Goal: Task Accomplishment & Management: Complete application form

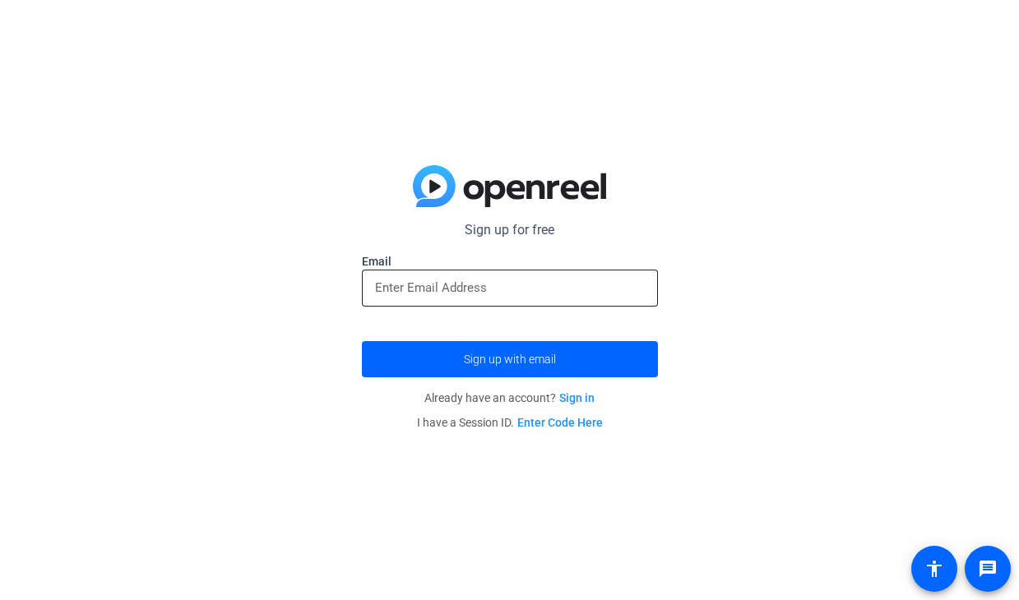
click at [487, 271] on div at bounding box center [510, 288] width 270 height 37
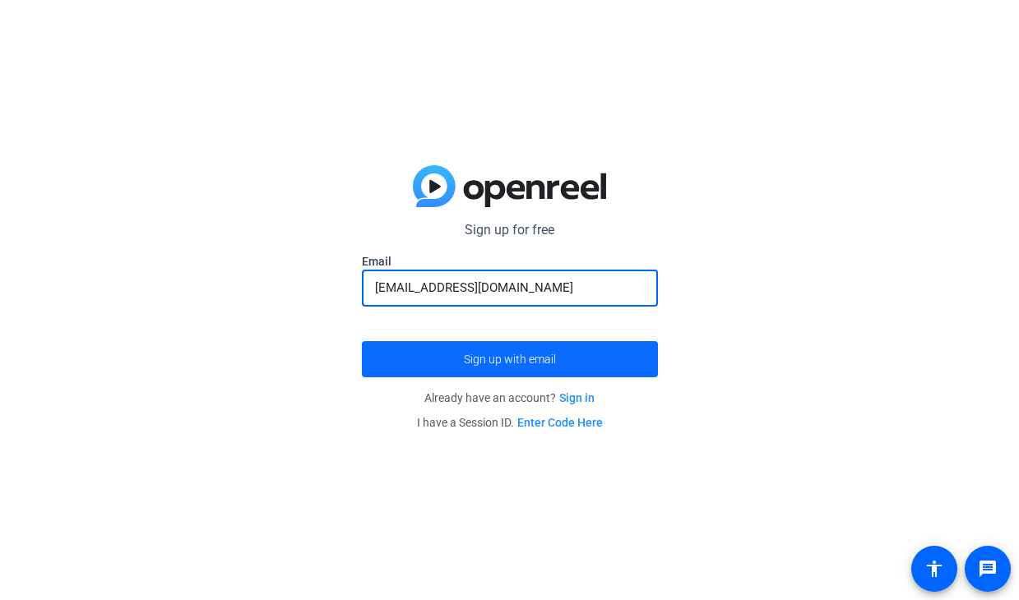
type input "[EMAIL_ADDRESS][DOMAIN_NAME]"
click at [577, 354] on span "submit" at bounding box center [510, 359] width 296 height 39
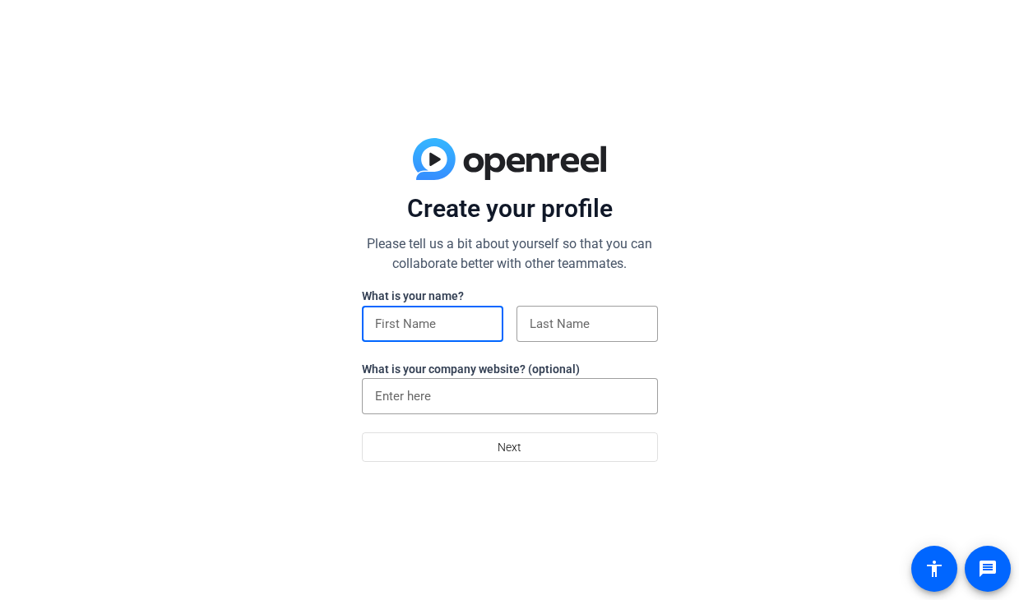
click at [459, 326] on input at bounding box center [432, 324] width 115 height 20
type input "[PERSON_NAME]"
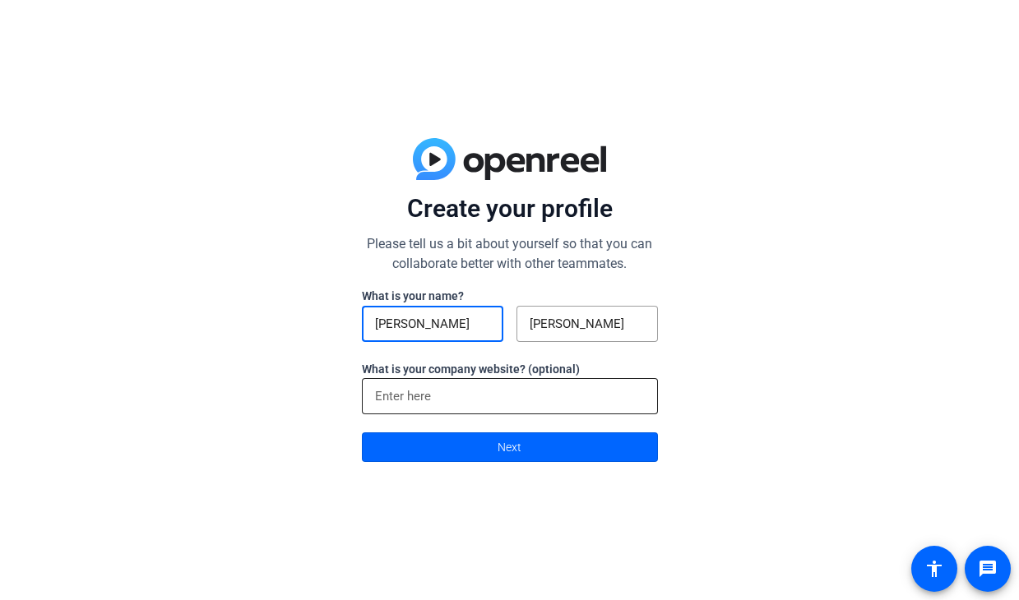
click at [472, 402] on input at bounding box center [510, 397] width 270 height 20
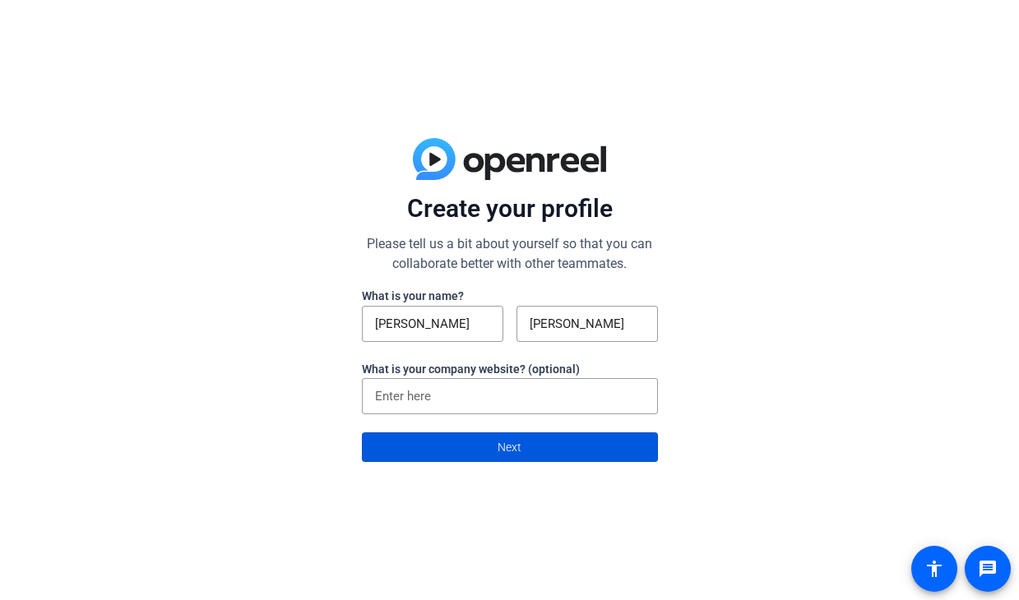
click at [491, 453] on span at bounding box center [510, 447] width 294 height 39
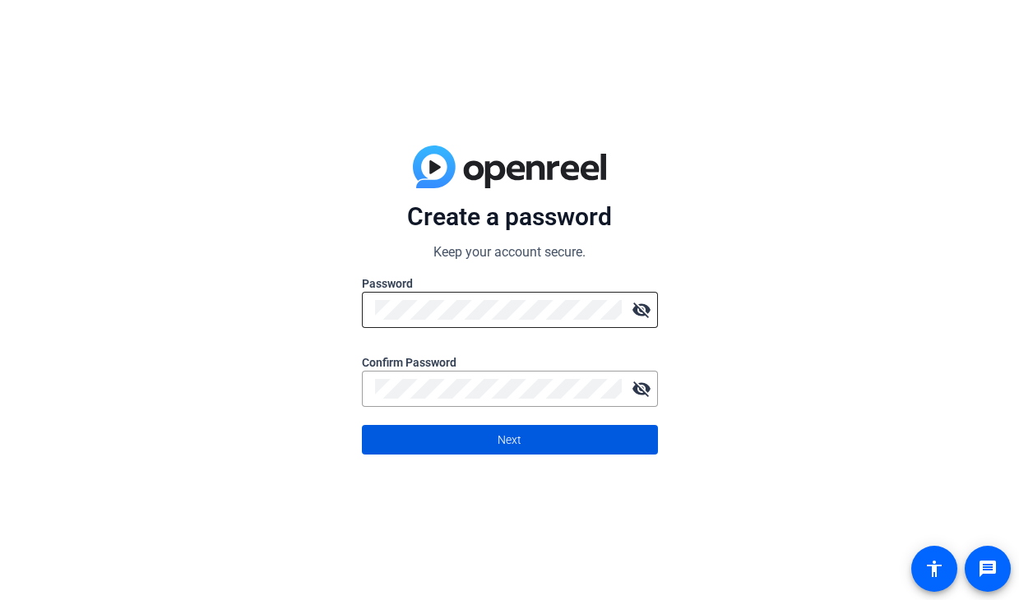
click at [646, 317] on mat-icon "visibility_off" at bounding box center [641, 310] width 33 height 33
click at [572, 442] on span at bounding box center [510, 439] width 294 height 39
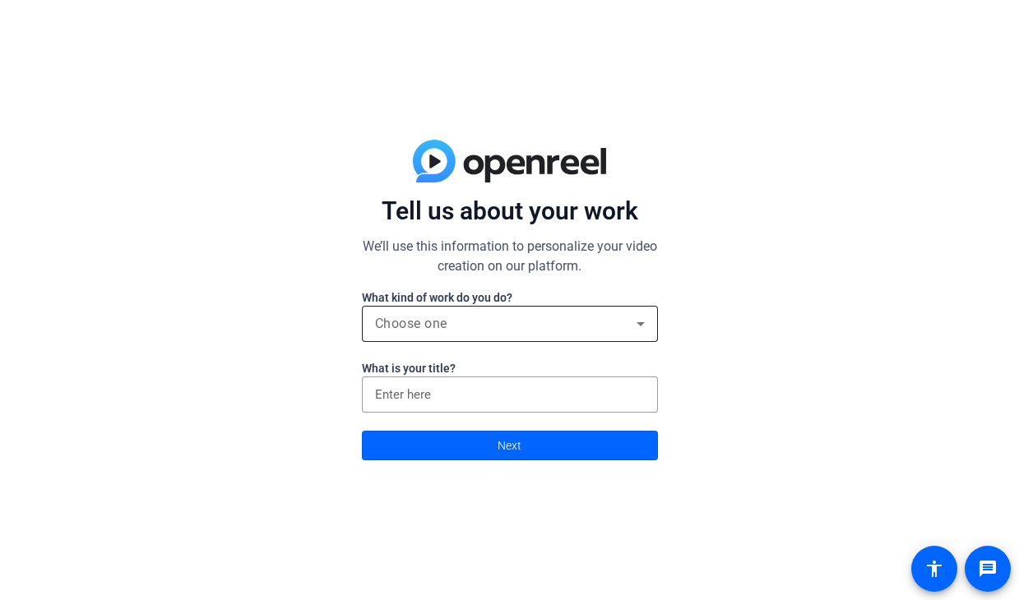
click at [485, 325] on div "Choose one" at bounding box center [506, 324] width 262 height 20
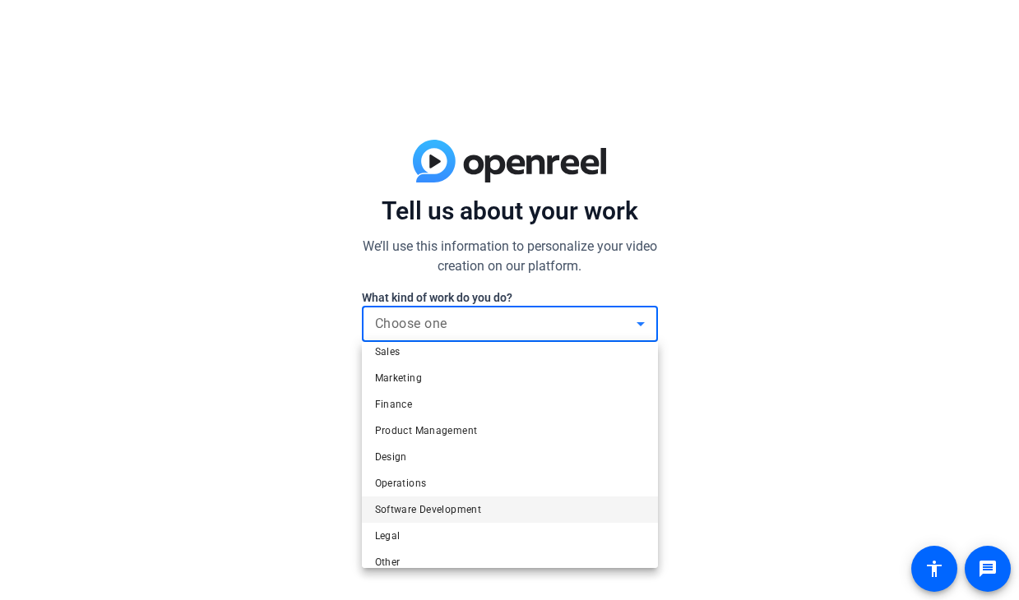
scroll to position [50, 0]
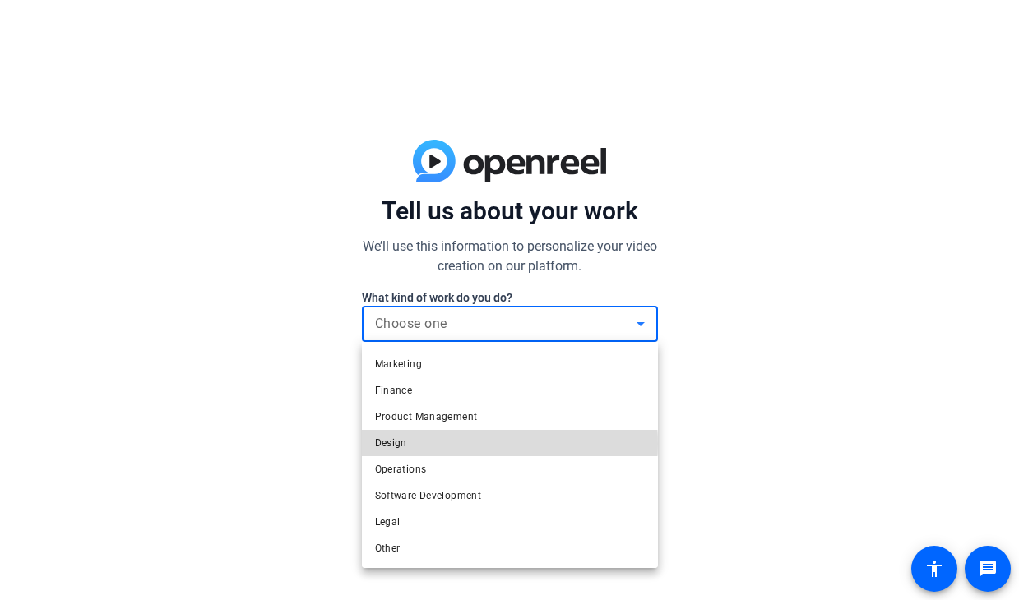
click at [0, 0] on mat-option "Design" at bounding box center [0, 0] width 0 height 0
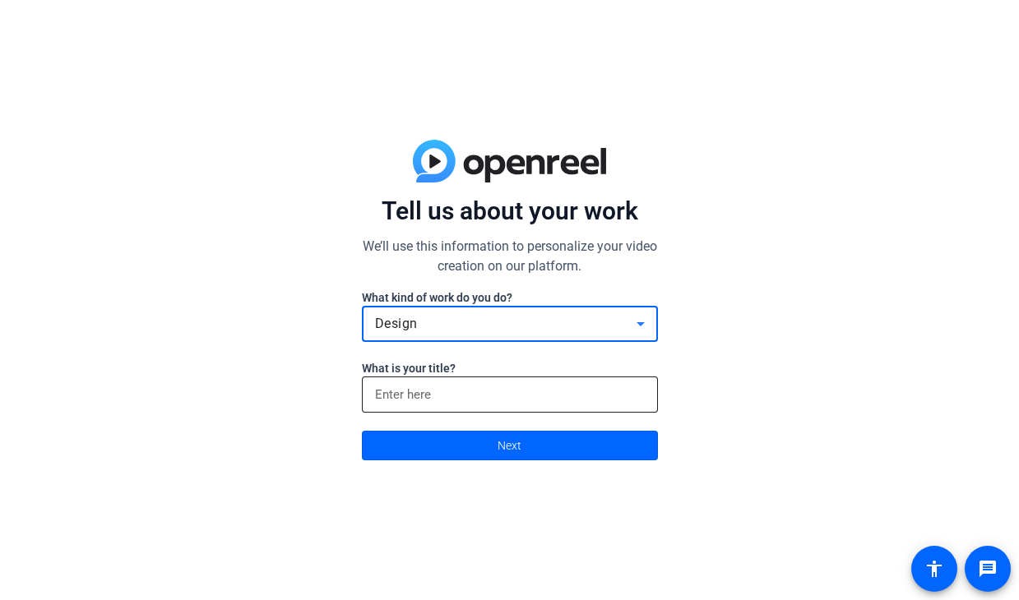
click at [477, 388] on input at bounding box center [510, 395] width 270 height 20
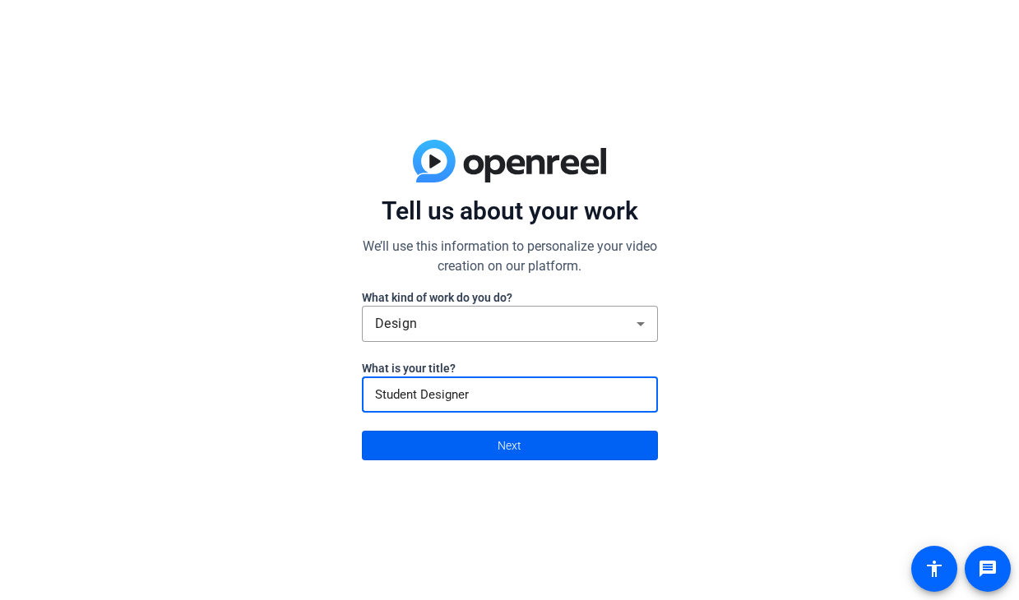
type input "Student Designer"
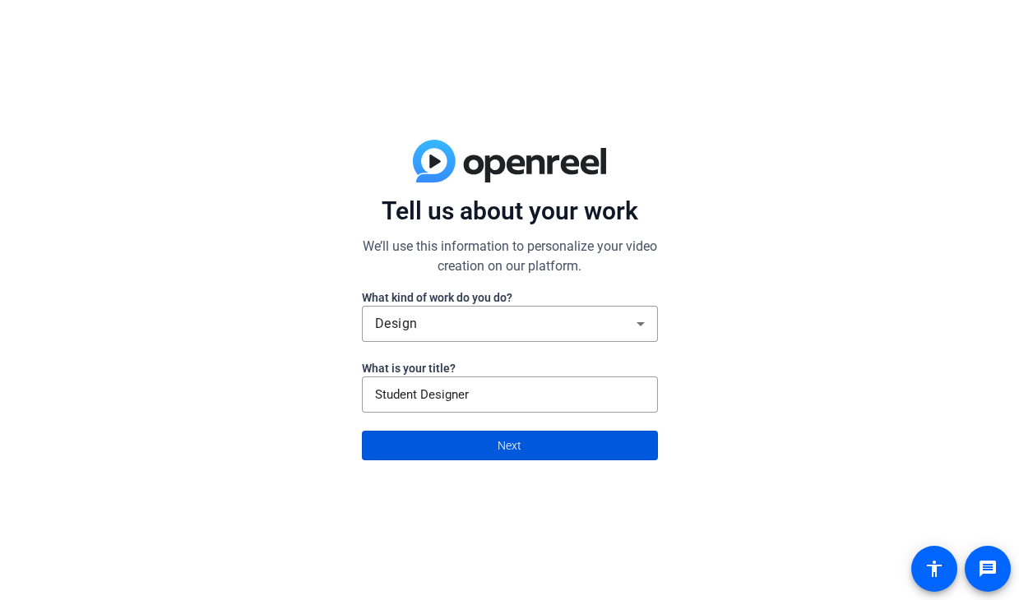
click at [495, 444] on span at bounding box center [510, 445] width 294 height 39
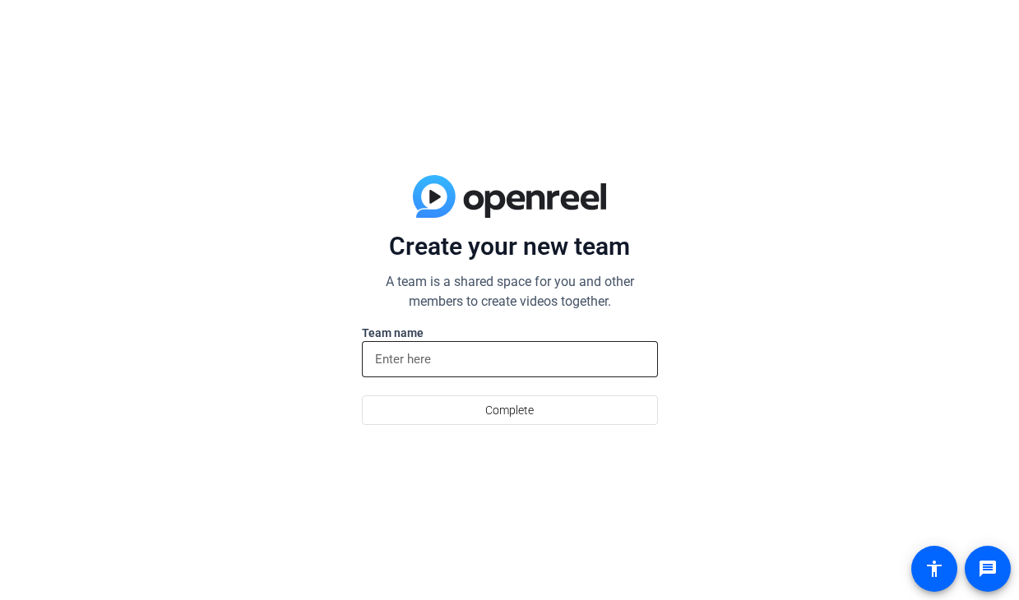
click at [488, 349] on div at bounding box center [510, 359] width 270 height 36
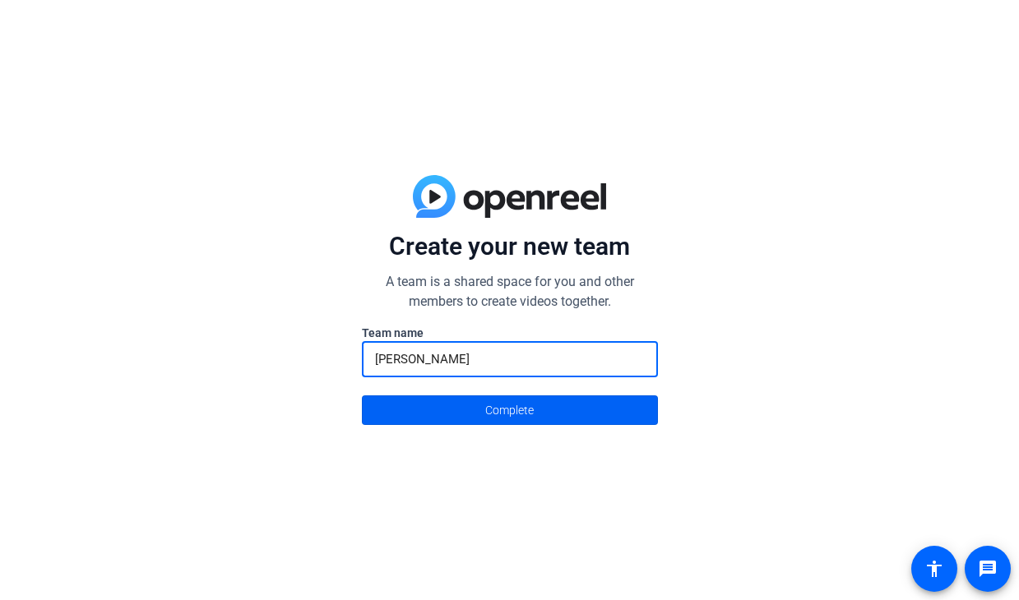
type input "[PERSON_NAME]"
click at [516, 415] on span "Complete" at bounding box center [509, 410] width 49 height 31
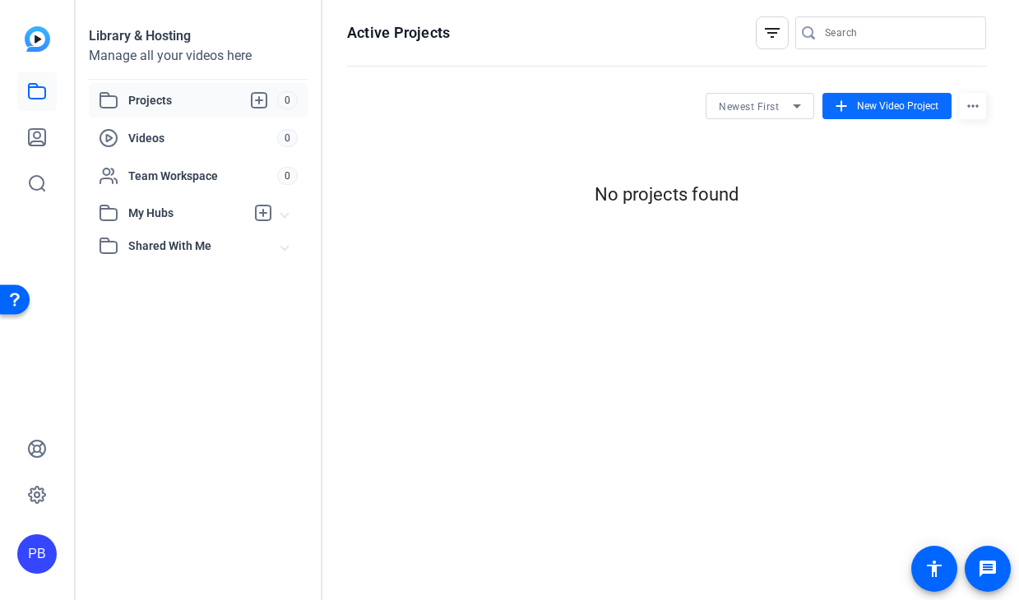
click at [909, 109] on span "New Video Project" at bounding box center [897, 106] width 81 height 15
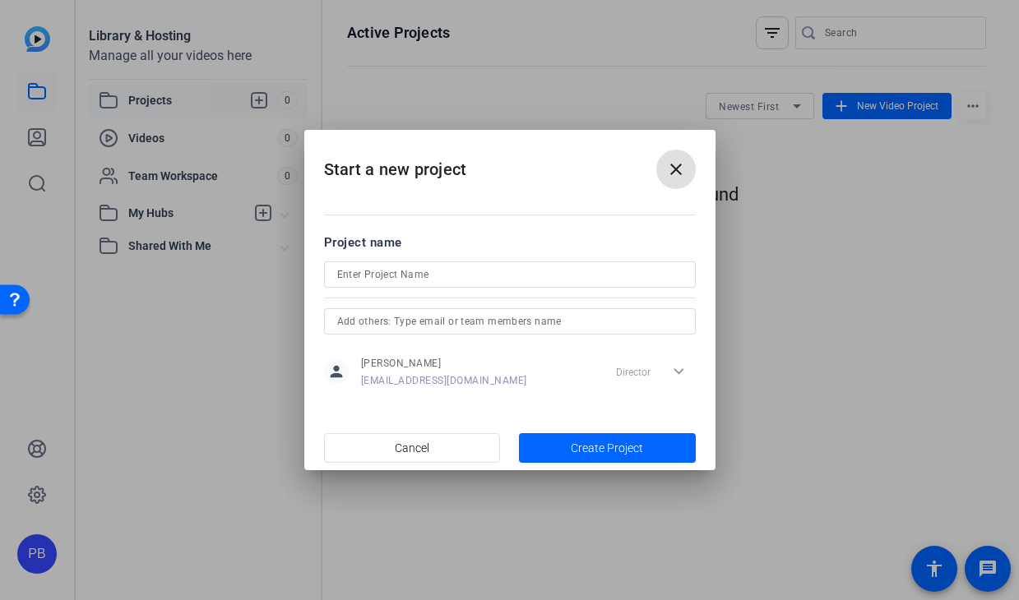
click at [458, 279] on input at bounding box center [509, 275] width 345 height 20
type input "[MEDICAL_DATA]"
click at [646, 451] on span "button" at bounding box center [607, 447] width 177 height 39
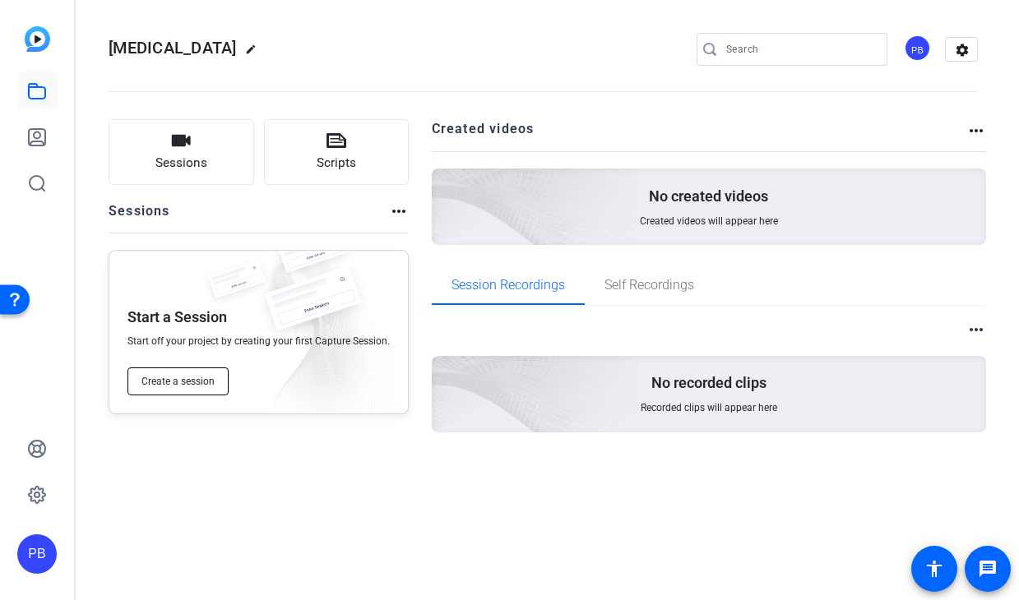
click at [190, 385] on span "Create a session" at bounding box center [177, 381] width 73 height 13
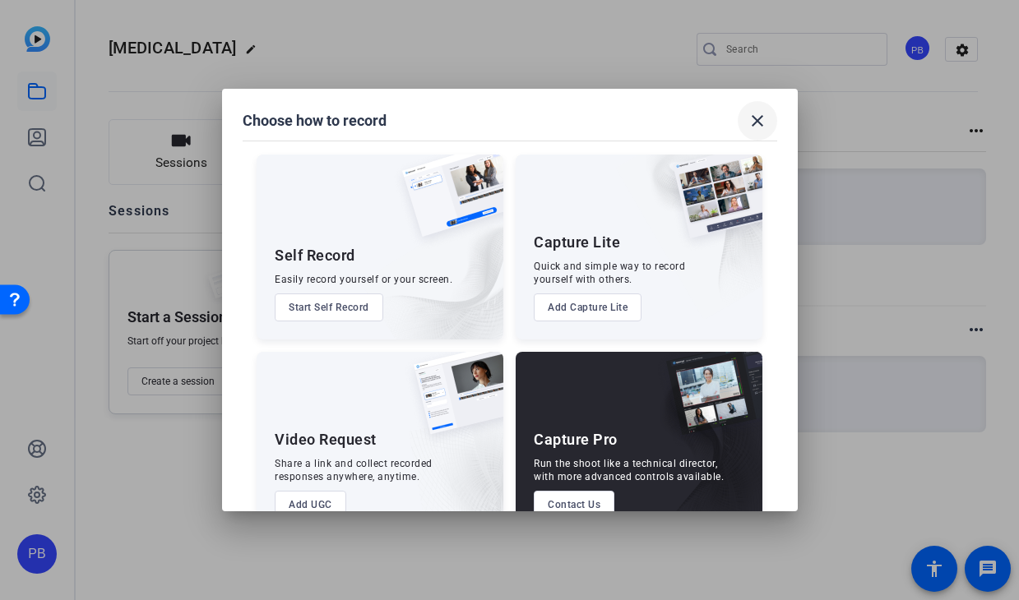
click at [759, 123] on mat-icon "close" at bounding box center [758, 121] width 20 height 20
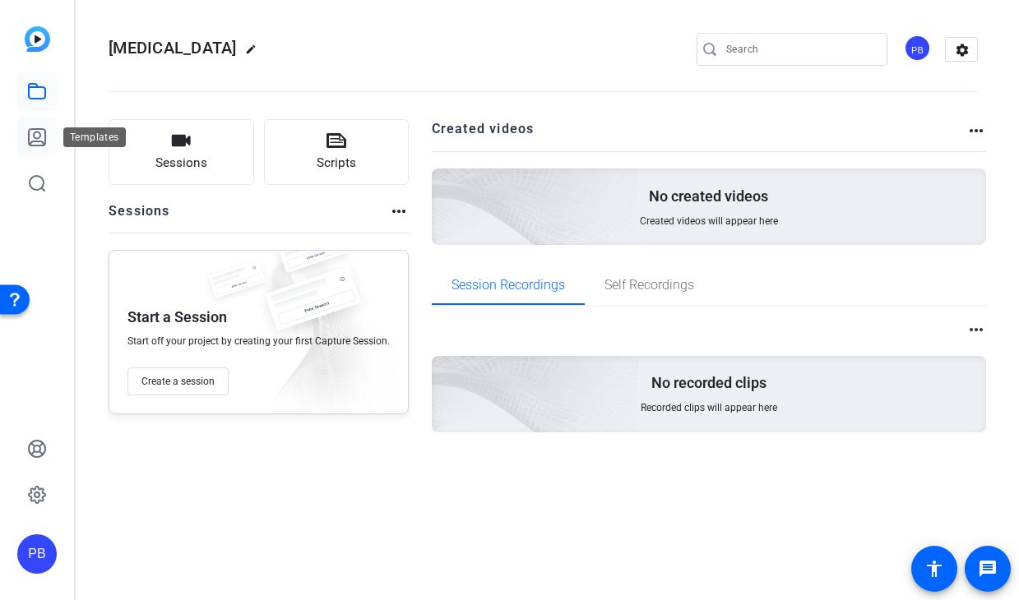
click at [44, 118] on link at bounding box center [36, 137] width 39 height 39
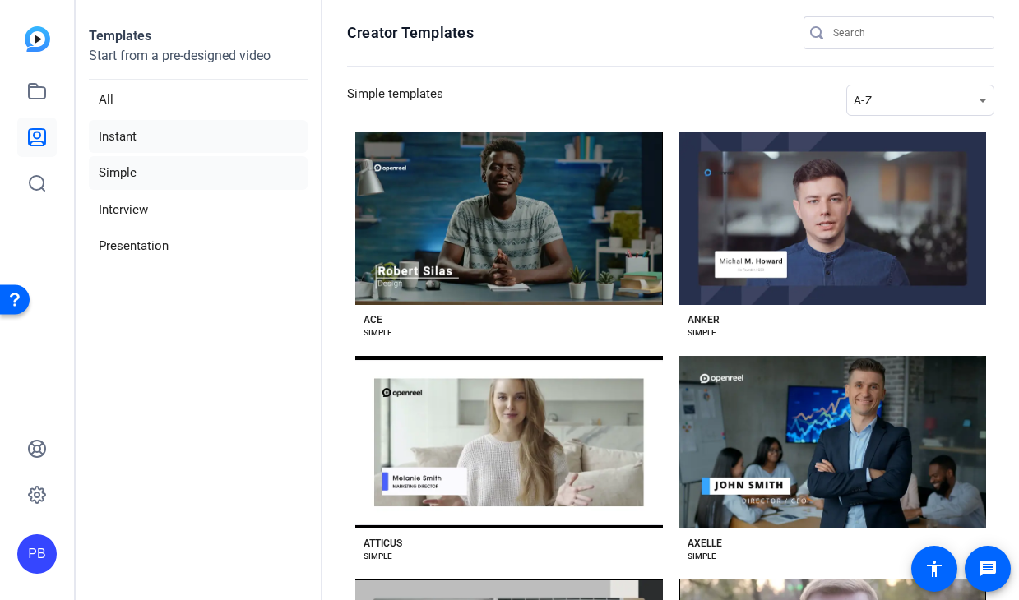
click at [121, 137] on li "Instant" at bounding box center [198, 137] width 219 height 34
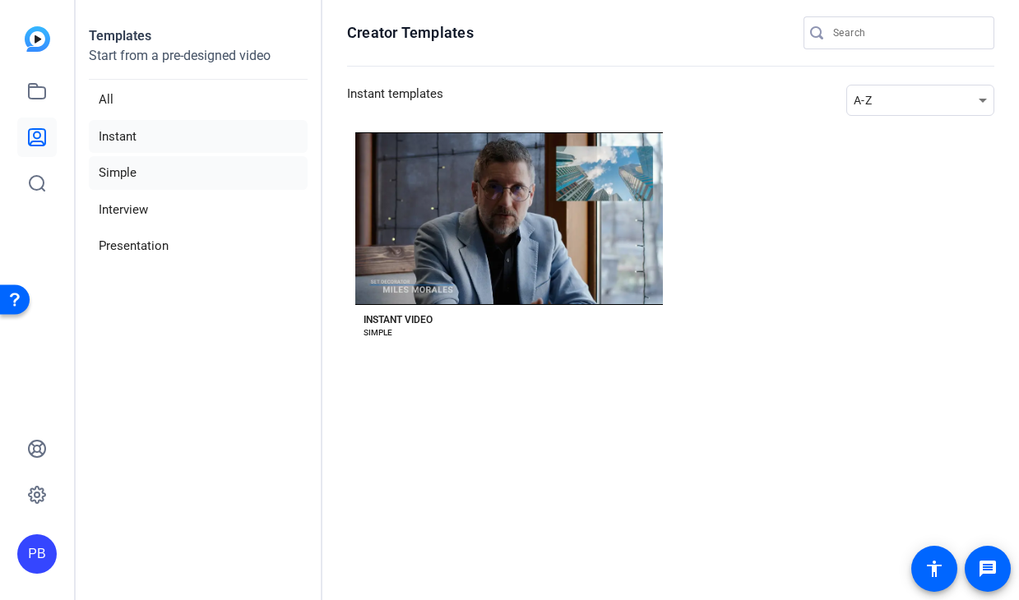
click at [124, 174] on li "Simple" at bounding box center [198, 173] width 219 height 34
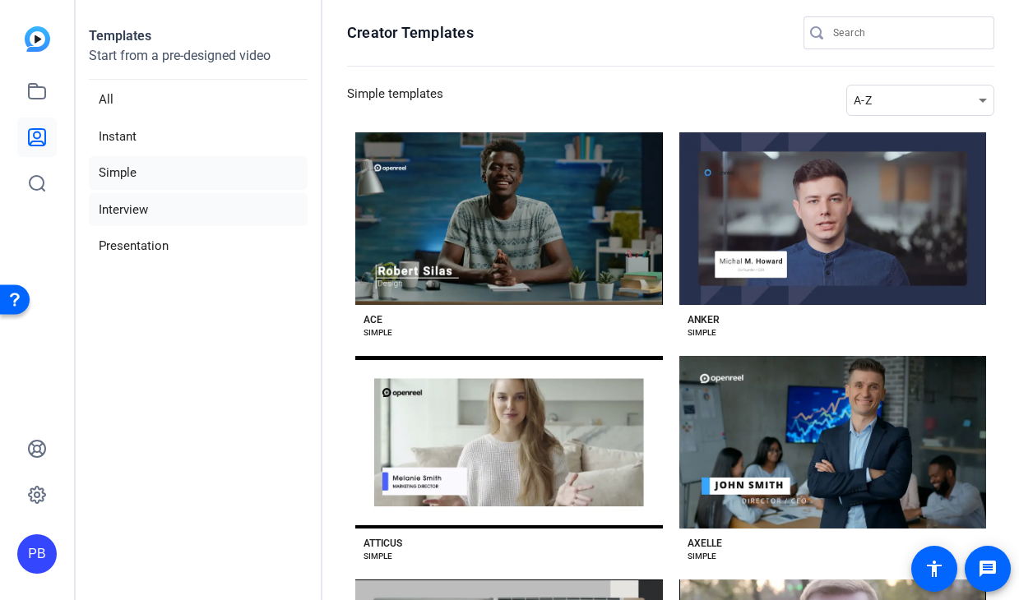
click at [141, 220] on li "Interview" at bounding box center [198, 210] width 219 height 34
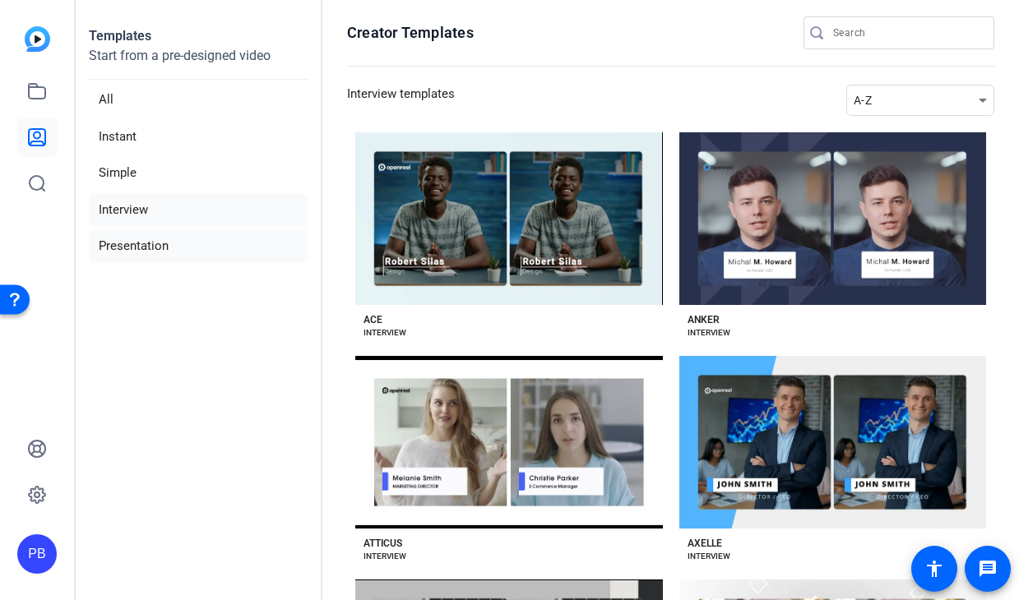
click at [154, 249] on li "Presentation" at bounding box center [198, 246] width 219 height 34
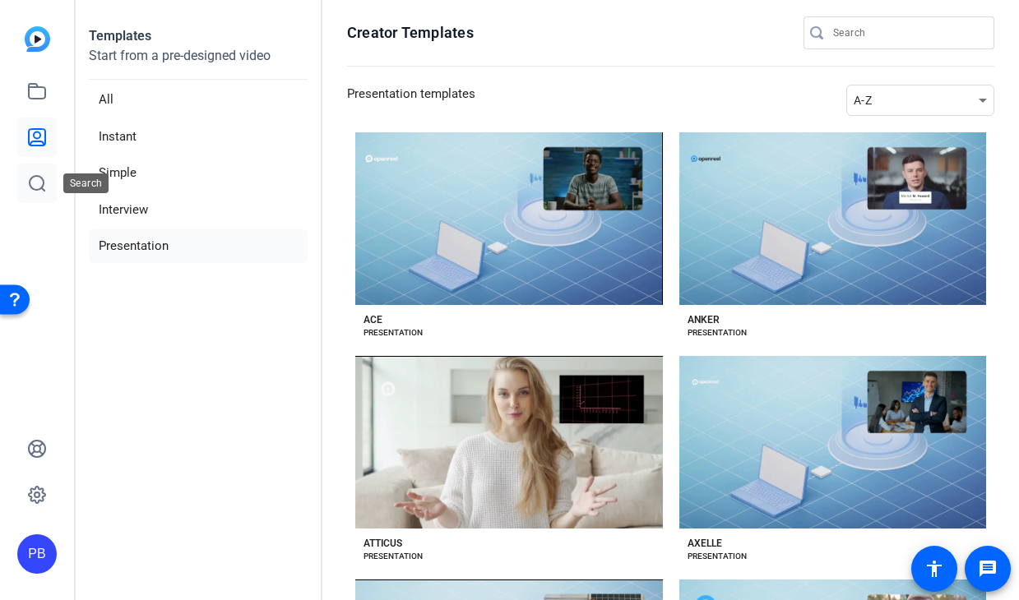
click at [36, 182] on icon at bounding box center [37, 184] width 20 height 20
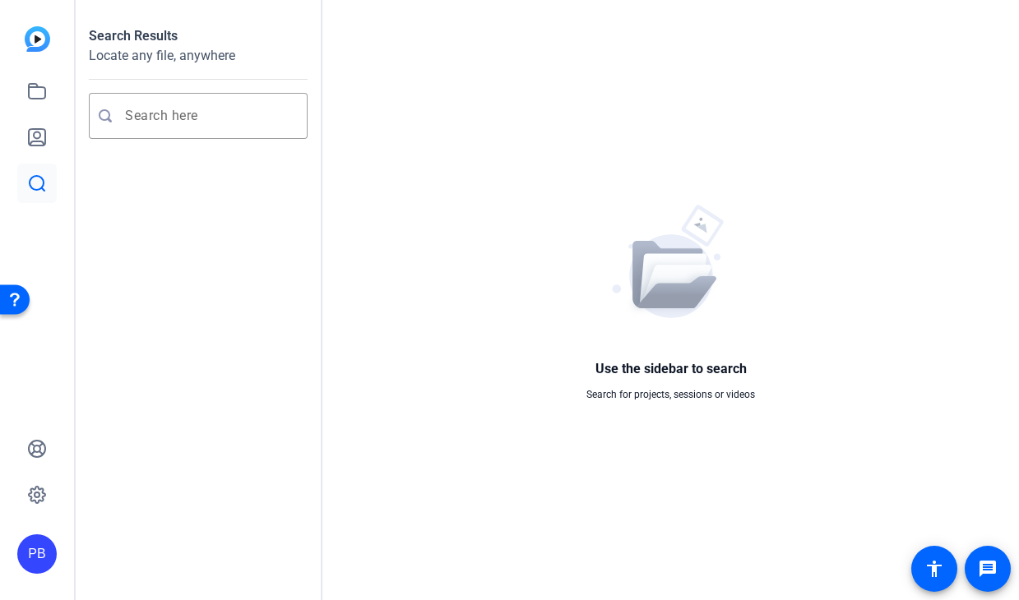
click at [43, 41] on img at bounding box center [37, 38] width 25 height 25
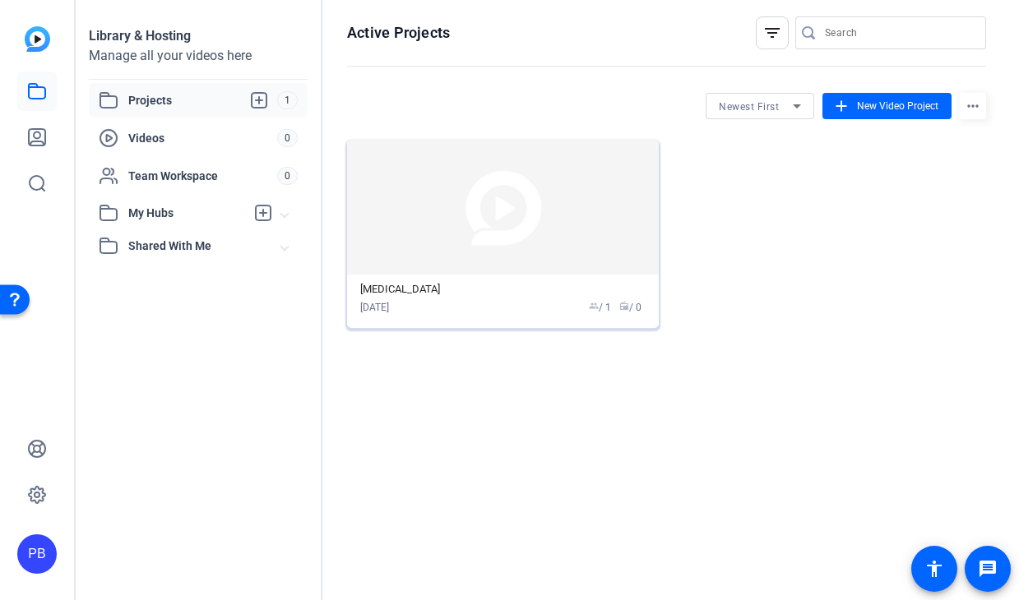
click at [580, 194] on img at bounding box center [503, 207] width 312 height 135
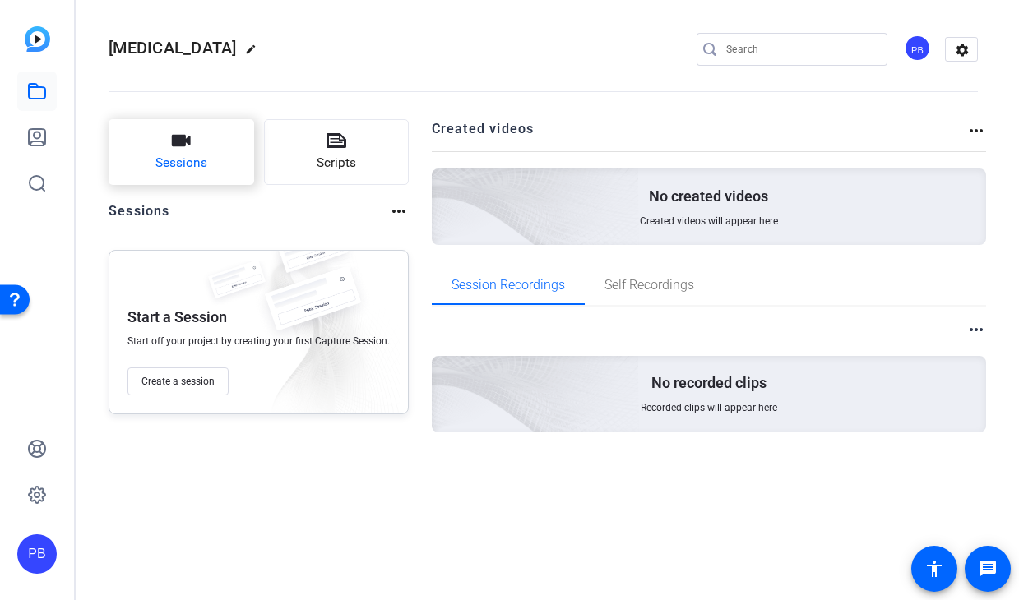
click at [185, 142] on icon "button" at bounding box center [181, 141] width 19 height 12
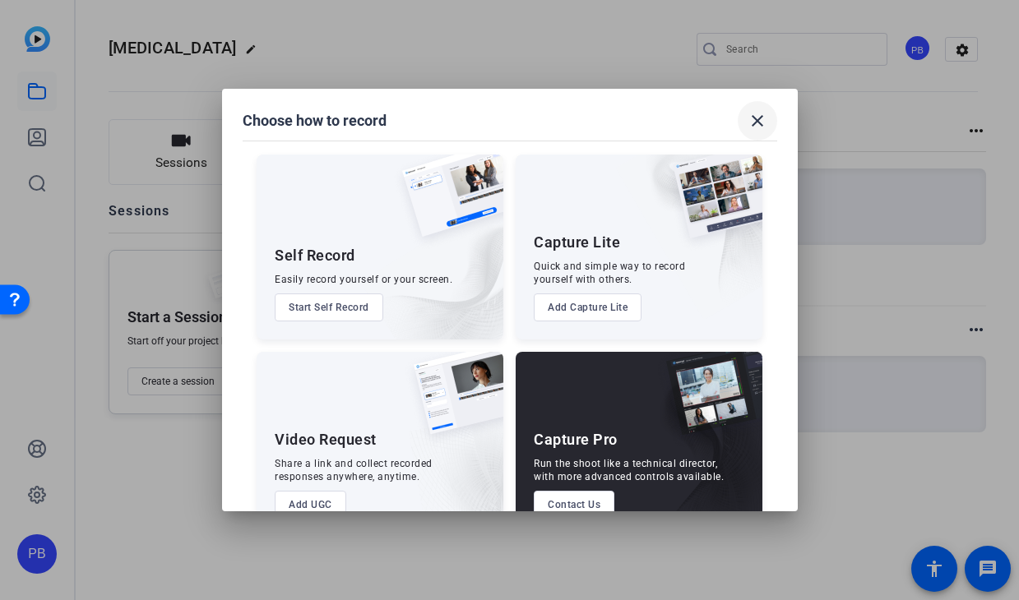
click at [760, 131] on span at bounding box center [757, 120] width 39 height 39
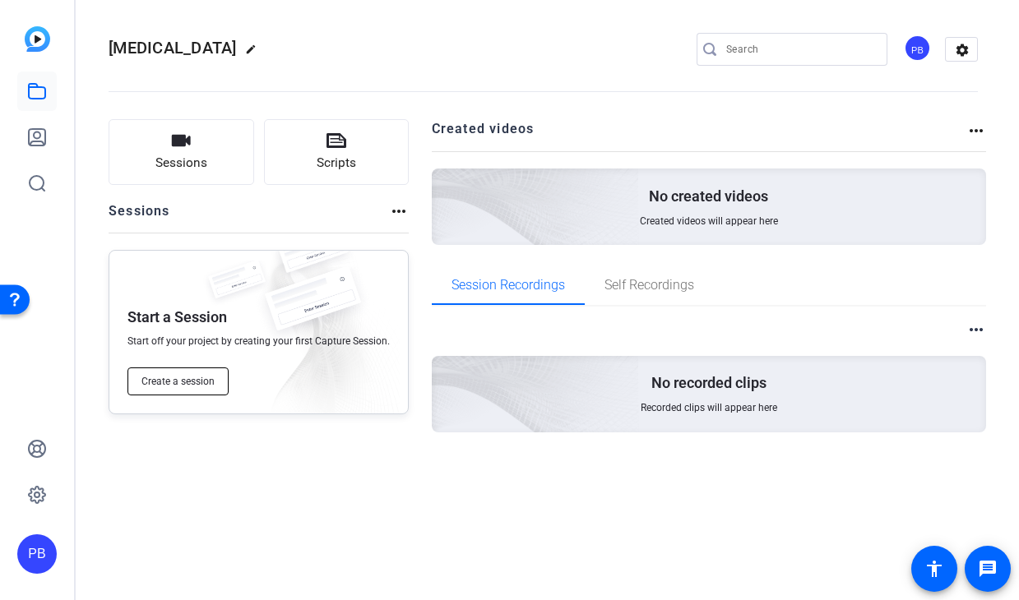
click at [159, 387] on span "Create a session" at bounding box center [177, 381] width 73 height 13
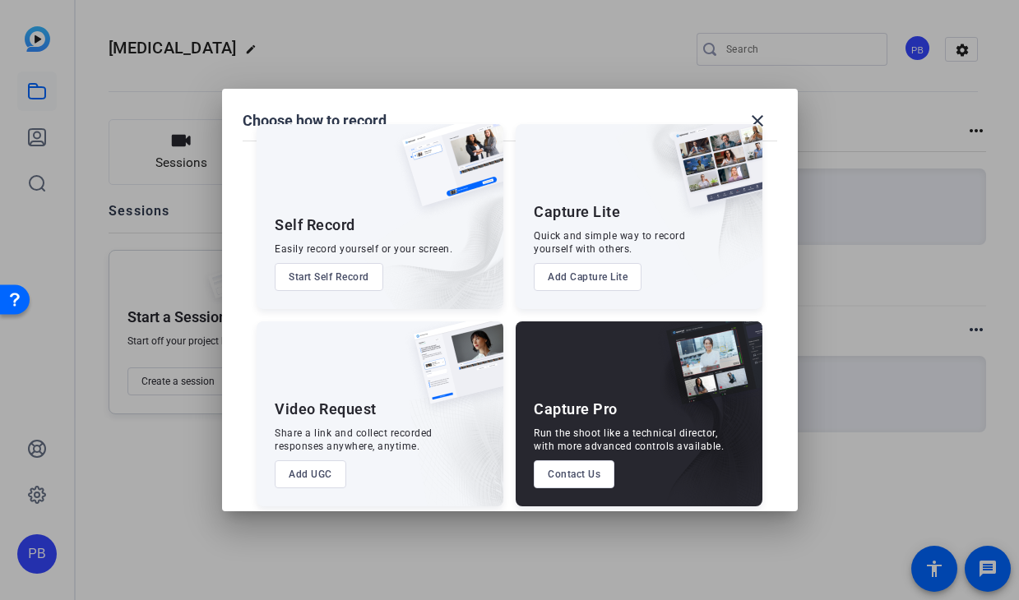
scroll to position [41, 0]
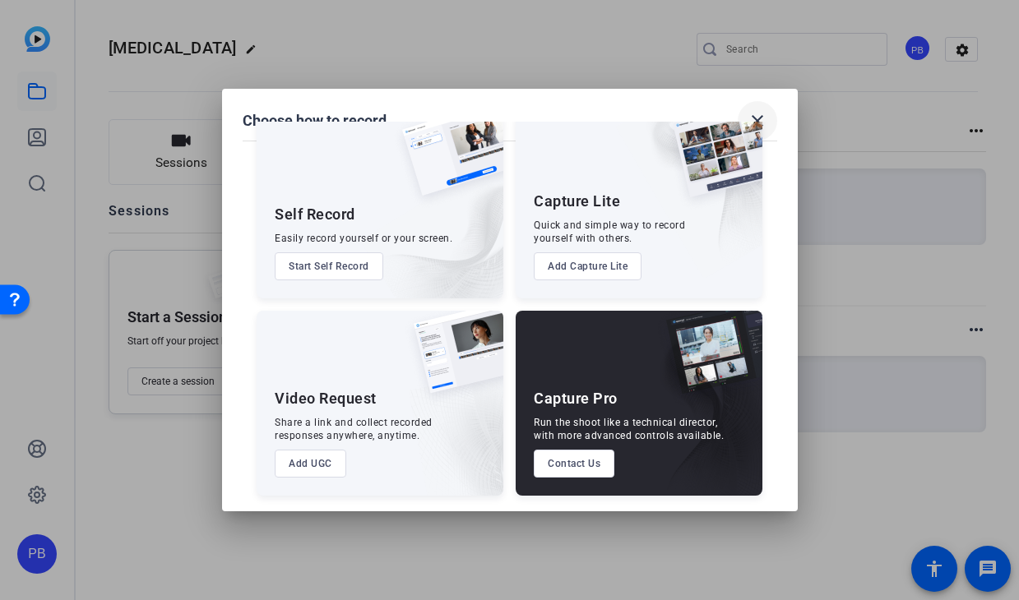
click at [743, 116] on span at bounding box center [757, 120] width 39 height 39
